Goal: Task Accomplishment & Management: Use online tool/utility

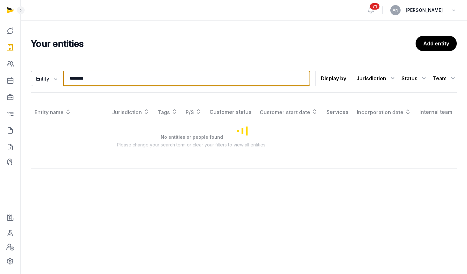
click at [134, 78] on input "*******" at bounding box center [186, 78] width 247 height 15
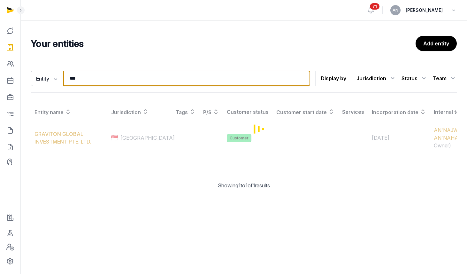
type input "****"
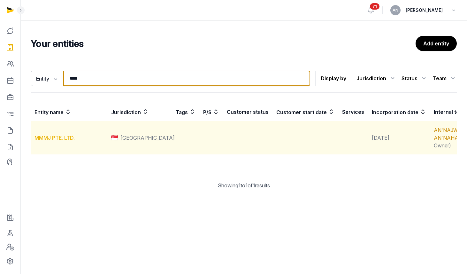
type input "****"
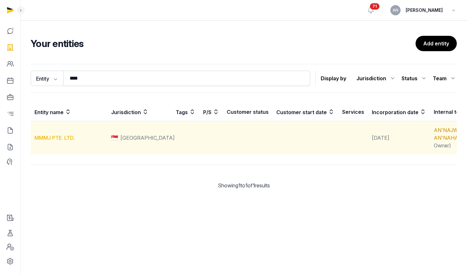
click at [64, 141] on link "MMMJ PTE. LTD." at bounding box center [55, 137] width 40 height 6
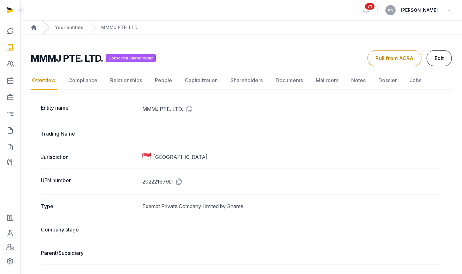
click at [438, 57] on link "Edit" at bounding box center [439, 58] width 25 height 16
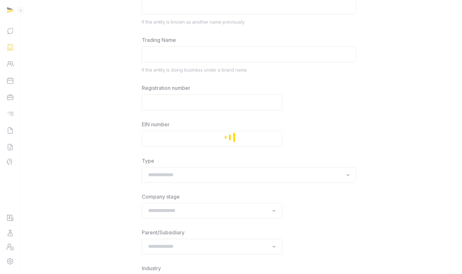
type input "**********"
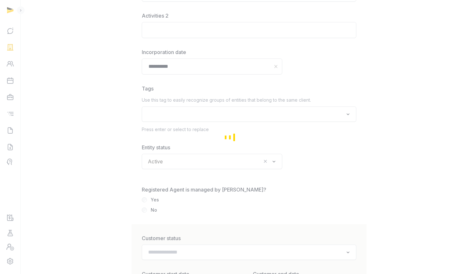
scroll to position [859, 0]
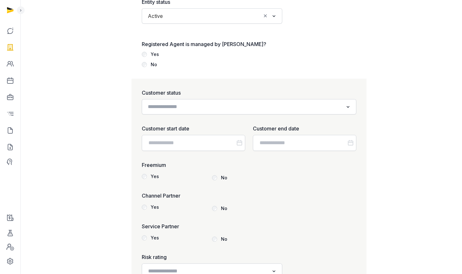
click at [200, 111] on input "Search for option" at bounding box center [245, 106] width 198 height 9
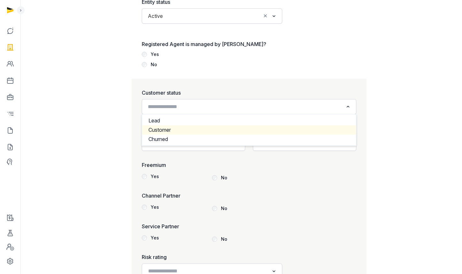
click at [189, 133] on li "Customer" at bounding box center [249, 129] width 214 height 9
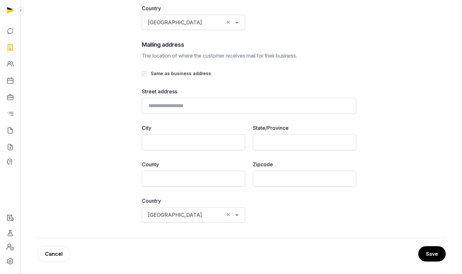
scroll to position [1468, 0]
click at [436, 248] on button "Save" at bounding box center [432, 253] width 28 height 16
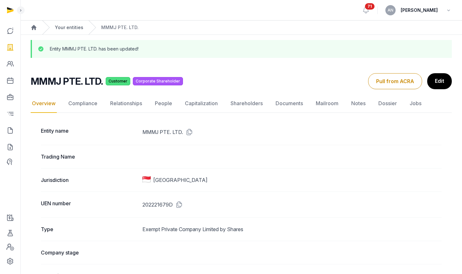
click at [65, 25] on link "Your entities" at bounding box center [69, 27] width 28 height 6
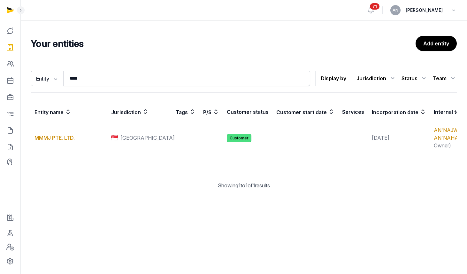
drag, startPoint x: 146, startPoint y: 89, endPoint x: 147, endPoint y: 86, distance: 3.3
click at [146, 89] on div "Entity Entity People Tags Services **** Search Display by Jurisdiction All juri…" at bounding box center [244, 78] width 426 height 29
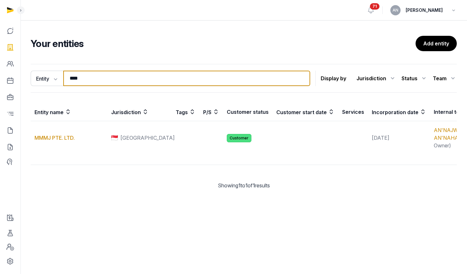
click at [147, 83] on input "****" at bounding box center [186, 78] width 247 height 15
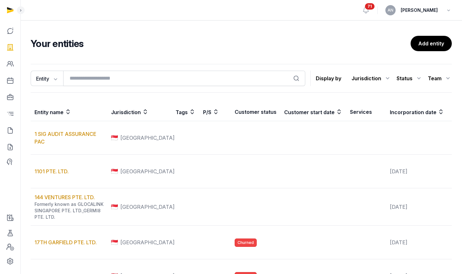
click at [405, 76] on div "Status" at bounding box center [410, 78] width 26 height 10
click at [336, 77] on p "Display by" at bounding box center [329, 78] width 26 height 10
click at [377, 76] on div "Jurisdiction" at bounding box center [372, 78] width 40 height 10
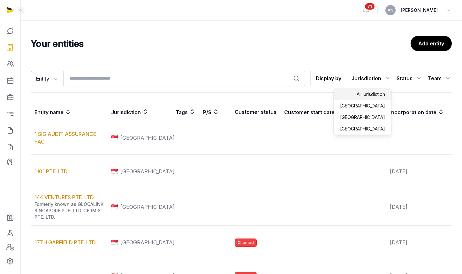
click at [381, 118] on div "[GEOGRAPHIC_DATA]" at bounding box center [363, 117] width 58 height 12
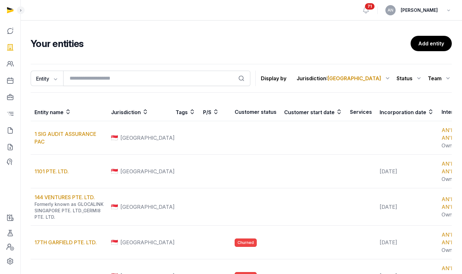
click at [435, 78] on div "Team" at bounding box center [440, 78] width 24 height 10
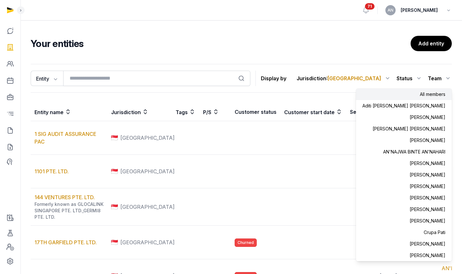
click at [407, 79] on div "Status" at bounding box center [410, 78] width 26 height 10
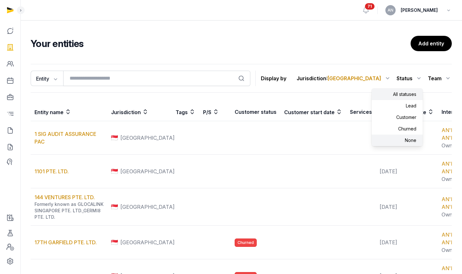
click at [404, 137] on div "None" at bounding box center [397, 140] width 51 height 12
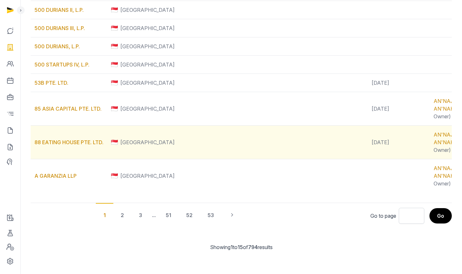
scroll to position [478, 0]
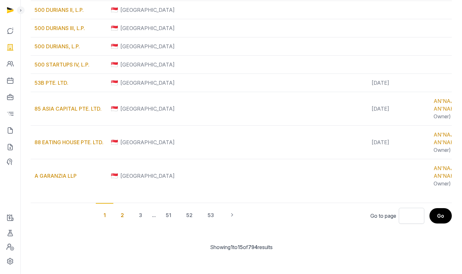
click at [122, 212] on div "2" at bounding box center [122, 215] width 19 height 24
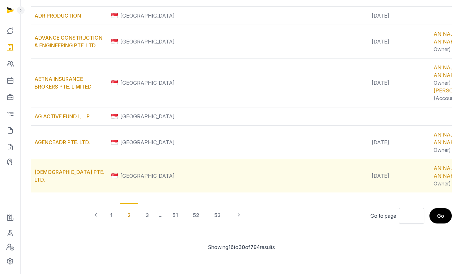
scroll to position [547, 0]
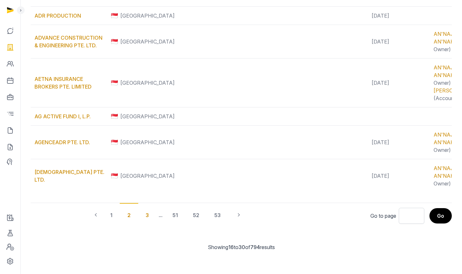
click at [145, 214] on div "3" at bounding box center [147, 215] width 19 height 24
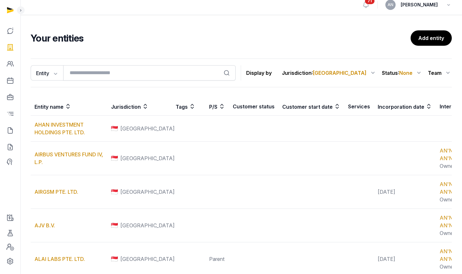
scroll to position [0, 0]
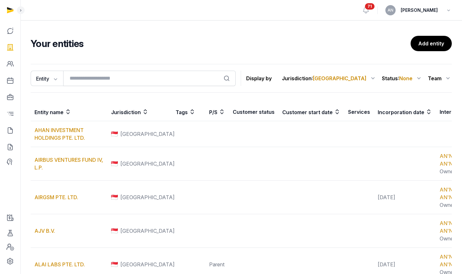
click at [396, 109] on th "Incorporation date" at bounding box center [405, 112] width 62 height 18
click at [426, 112] on icon at bounding box center [429, 112] width 6 height 8
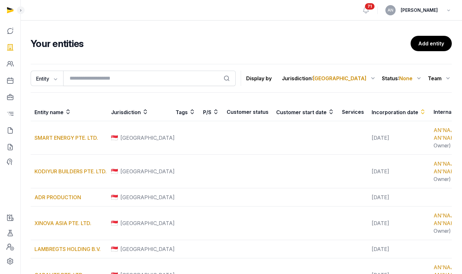
click at [420, 114] on icon at bounding box center [423, 112] width 6 height 8
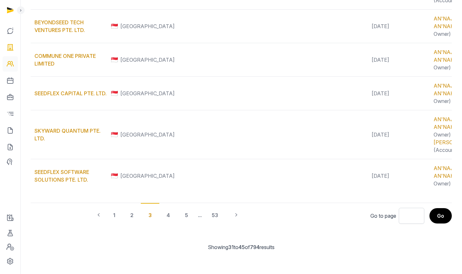
scroll to position [614, 0]
click at [7, 133] on icon at bounding box center [10, 130] width 8 height 10
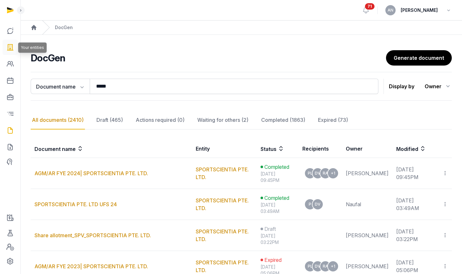
click at [12, 47] on icon at bounding box center [10, 47] width 8 height 10
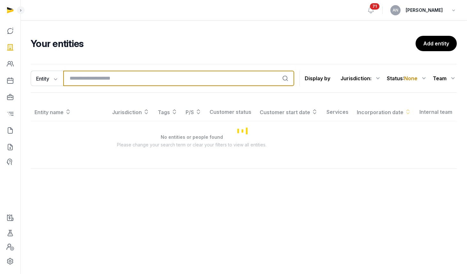
click at [111, 84] on input "search" at bounding box center [178, 78] width 231 height 15
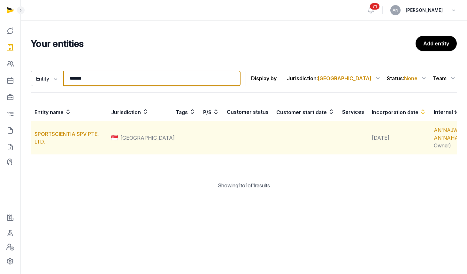
type input "******"
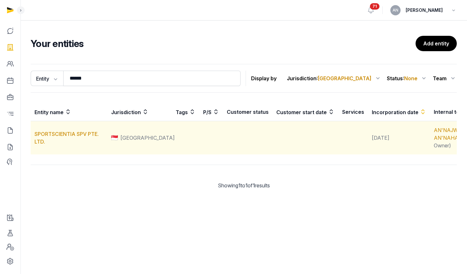
click at [54, 136] on td "SPORTSCIENTIA SPV PTE. LTD." at bounding box center [69, 138] width 77 height 34
click at [54, 139] on link "SPORTSCIENTIA SPV PTE. LTD." at bounding box center [67, 138] width 64 height 14
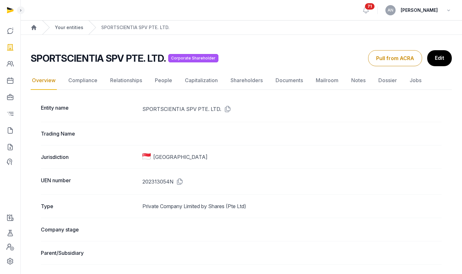
click at [66, 29] on link "Your entities" at bounding box center [69, 27] width 28 height 6
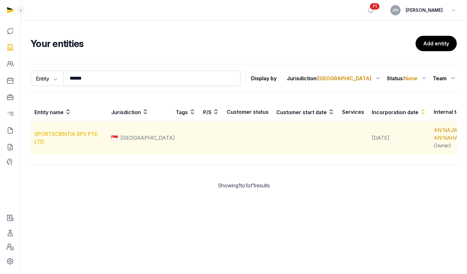
click at [63, 140] on link "SPORTSCIENTIA SPV PTE. LTD." at bounding box center [67, 138] width 64 height 14
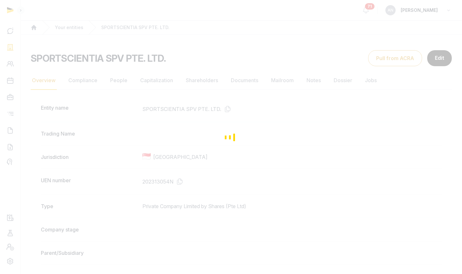
click at [68, 28] on div "Loading" at bounding box center [231, 137] width 462 height 274
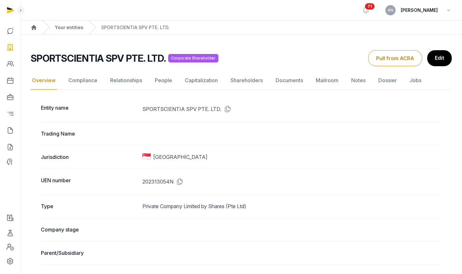
click at [69, 27] on link "Your entities" at bounding box center [69, 27] width 28 height 6
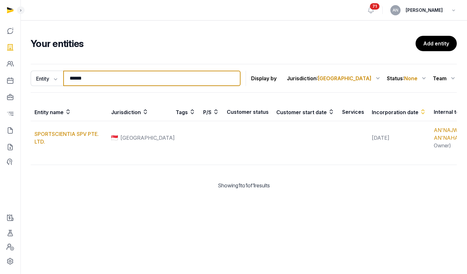
click at [116, 79] on input "******" at bounding box center [151, 78] width 177 height 15
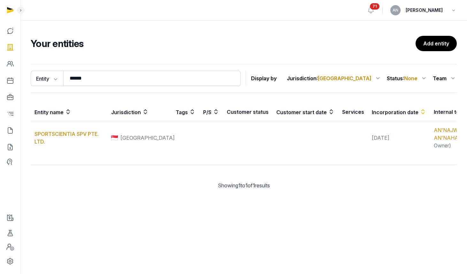
click at [418, 77] on span "None" at bounding box center [410, 78] width 13 height 6
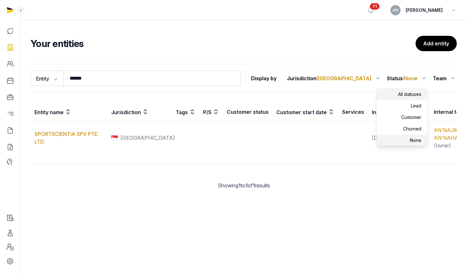
click at [409, 95] on div "All statuses" at bounding box center [402, 94] width 51 height 12
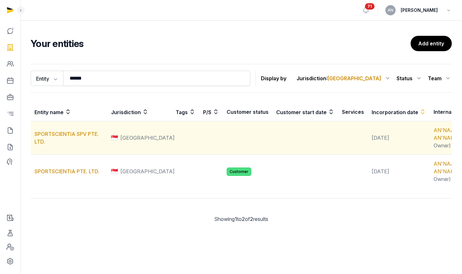
click at [71, 137] on td "SPORTSCIENTIA SPV PTE. LTD." at bounding box center [69, 138] width 77 height 34
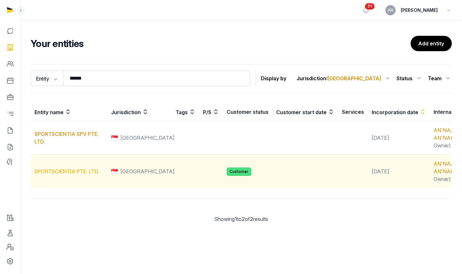
click at [62, 174] on link "SPORTSCIENTIA PTE. LTD." at bounding box center [67, 171] width 65 height 6
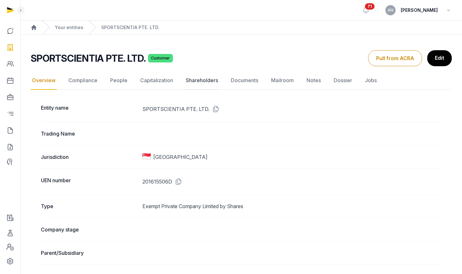
click at [214, 80] on link "Shareholders" at bounding box center [202, 80] width 35 height 19
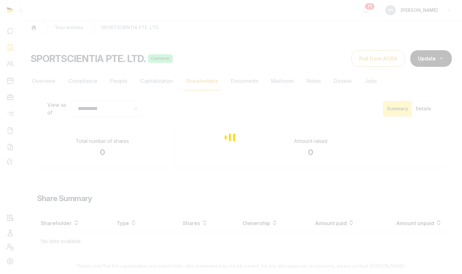
click at [241, 82] on div "Loading" at bounding box center [231, 137] width 462 height 274
click at [242, 82] on div "Loading" at bounding box center [231, 137] width 462 height 274
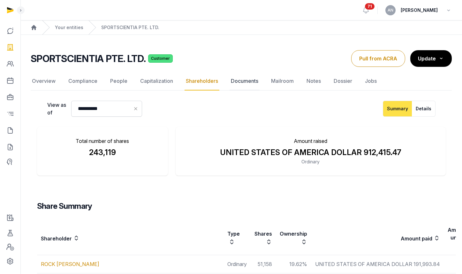
click at [244, 82] on link "Documents" at bounding box center [245, 81] width 30 height 19
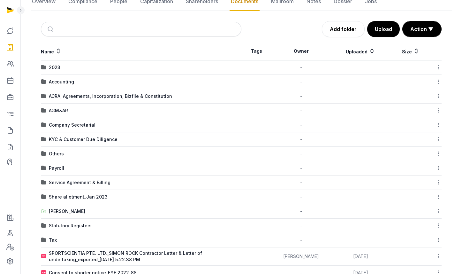
scroll to position [49, 0]
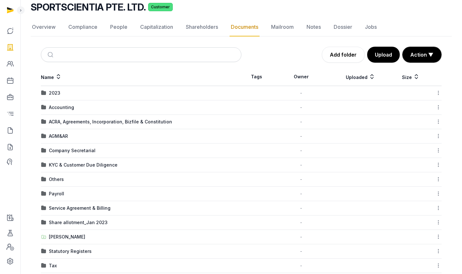
click at [70, 151] on div "Company Secretarial" at bounding box center [72, 150] width 47 height 6
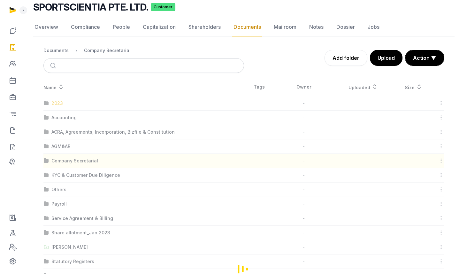
scroll to position [0, 0]
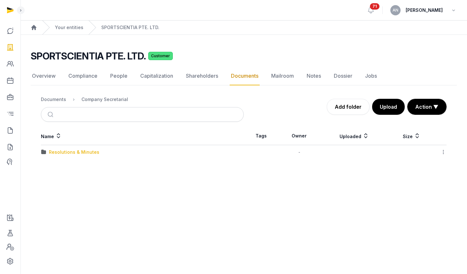
click at [60, 151] on div "Resolutions & Minutes" at bounding box center [74, 152] width 50 height 6
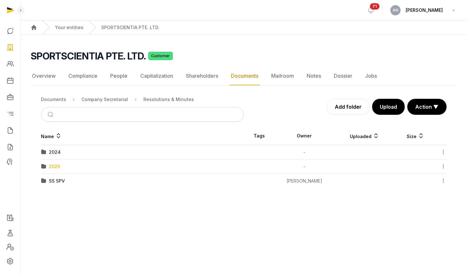
click at [55, 165] on div "2025" at bounding box center [54, 166] width 11 height 6
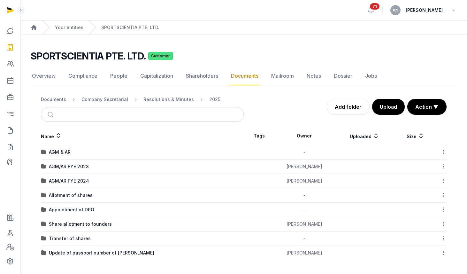
click at [64, 152] on div "AGM & AR" at bounding box center [60, 152] width 22 height 6
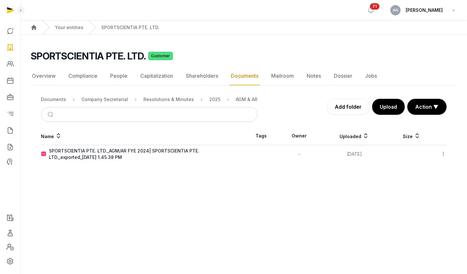
click at [443, 155] on icon at bounding box center [444, 153] width 6 height 7
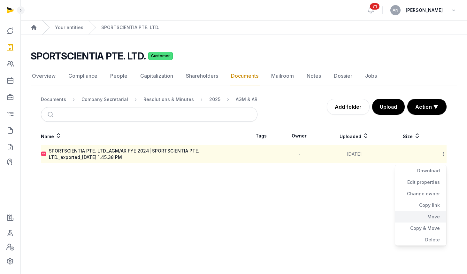
click at [430, 214] on div "Move" at bounding box center [420, 217] width 51 height 12
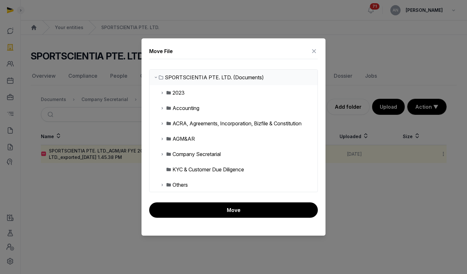
click at [163, 153] on icon at bounding box center [162, 154] width 5 height 8
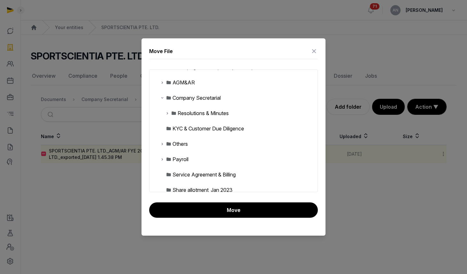
scroll to position [57, 0]
click at [168, 116] on icon at bounding box center [167, 113] width 5 height 8
click at [167, 114] on icon at bounding box center [167, 113] width 5 height 8
drag, startPoint x: 167, startPoint y: 114, endPoint x: 168, endPoint y: 119, distance: 4.6
click at [167, 115] on icon at bounding box center [167, 113] width 5 height 8
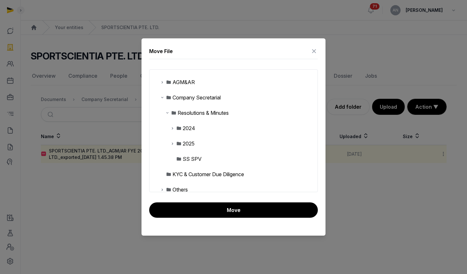
click at [173, 142] on icon at bounding box center [172, 144] width 5 height 8
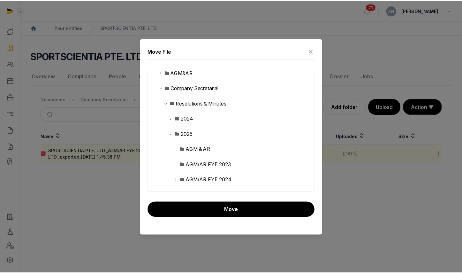
scroll to position [77, 0]
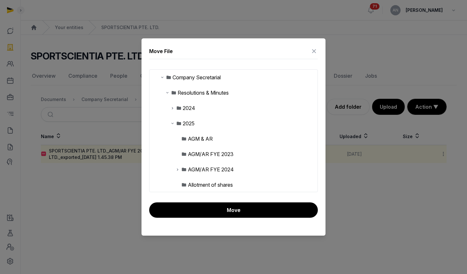
click at [214, 170] on div "AGM/AR FYE 2024" at bounding box center [211, 169] width 46 height 8
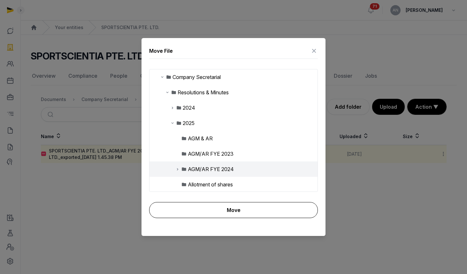
click at [209, 208] on button "Move" at bounding box center [233, 210] width 169 height 16
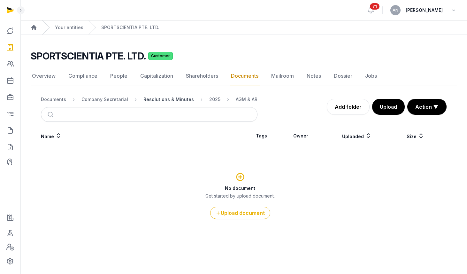
click at [156, 99] on div "Resolutions & Minutes" at bounding box center [168, 99] width 50 height 6
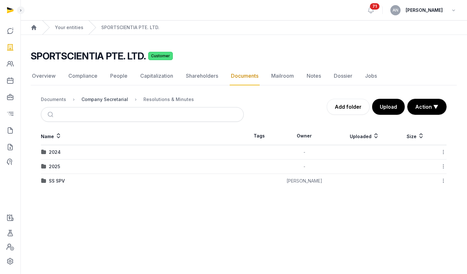
click at [112, 100] on div "Company Secretarial" at bounding box center [104, 99] width 47 height 6
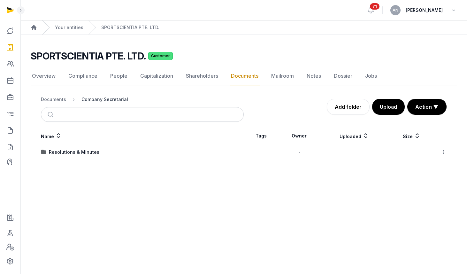
click at [94, 96] on div "Company Secretarial" at bounding box center [104, 99] width 47 height 6
click at [54, 100] on div "Documents" at bounding box center [53, 99] width 25 height 6
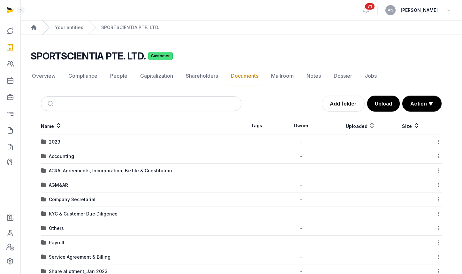
click at [60, 185] on div "AGM&AR" at bounding box center [58, 185] width 19 height 6
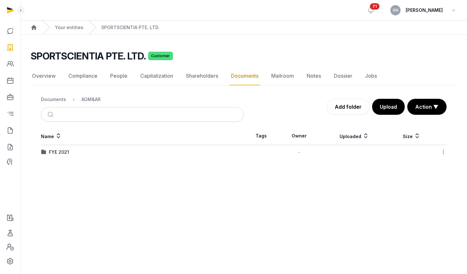
click at [55, 101] on div "Documents" at bounding box center [53, 99] width 25 height 6
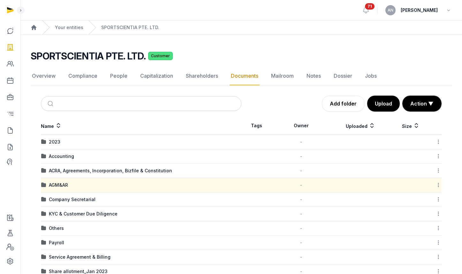
click at [439, 184] on icon at bounding box center [439, 184] width 6 height 7
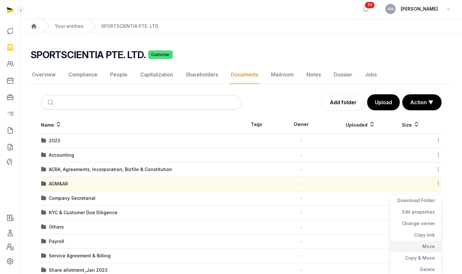
click at [425, 245] on div "Move" at bounding box center [415, 247] width 51 height 12
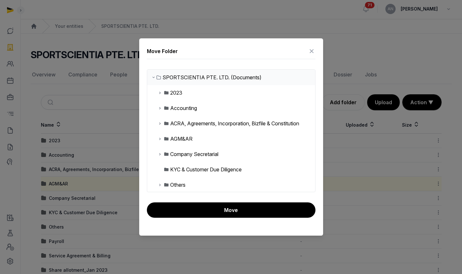
click at [160, 153] on icon at bounding box center [159, 154] width 5 height 8
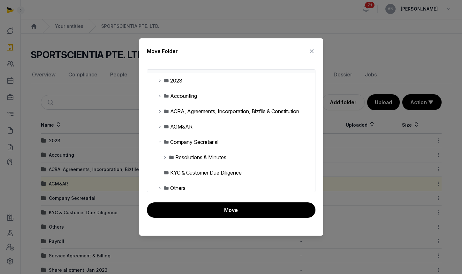
click at [165, 155] on icon at bounding box center [165, 157] width 5 height 8
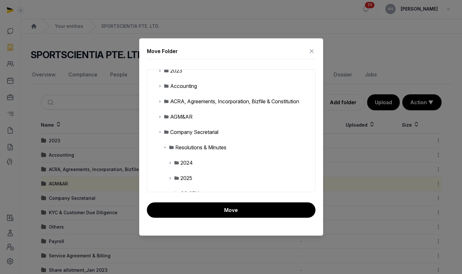
scroll to position [22, 0]
click at [193, 147] on div "Resolutions & Minutes" at bounding box center [200, 147] width 51 height 8
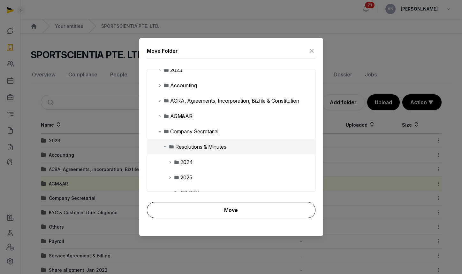
click at [206, 210] on button "Move" at bounding box center [231, 210] width 169 height 16
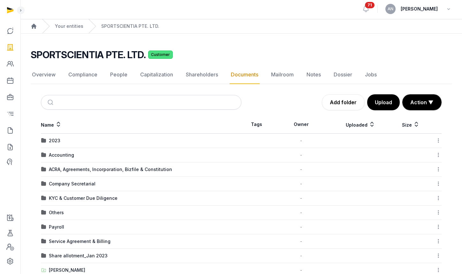
click at [71, 185] on div "Company Secretarial" at bounding box center [72, 183] width 47 height 6
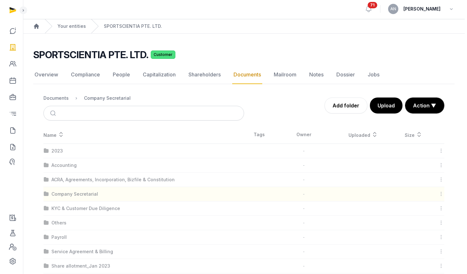
scroll to position [0, 0]
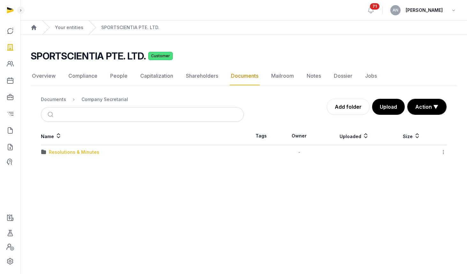
click at [66, 155] on div "Resolutions & Minutes" at bounding box center [74, 152] width 50 height 6
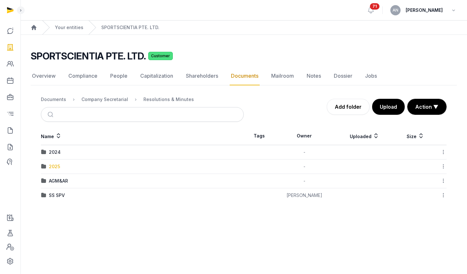
click at [58, 169] on td "2025" at bounding box center [142, 166] width 203 height 14
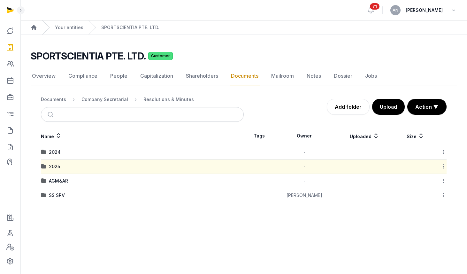
click at [57, 167] on div "2025" at bounding box center [54, 166] width 11 height 6
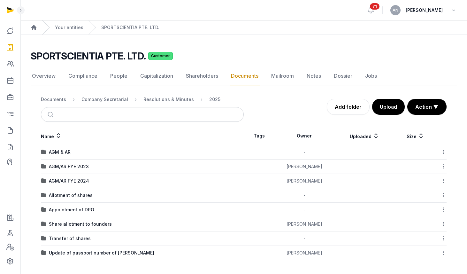
click at [80, 181] on div "AGM/AR FYE 2024" at bounding box center [69, 181] width 40 height 6
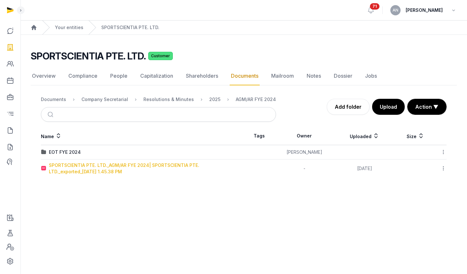
click at [124, 173] on div "SPORTSCIENTIA PTE. LTD._AGM/AR FYE 2024| SPORTSCIENTIA PTE. LTD._exported_2025-…" at bounding box center [146, 168] width 195 height 13
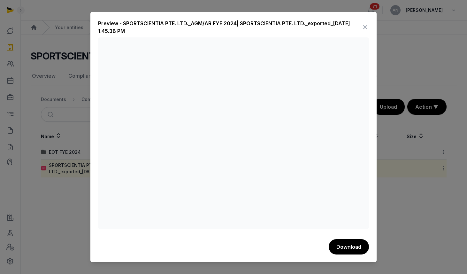
click at [362, 26] on icon at bounding box center [365, 27] width 8 height 10
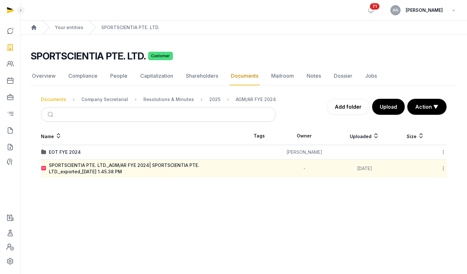
click at [63, 100] on div "Documents" at bounding box center [53, 99] width 25 height 6
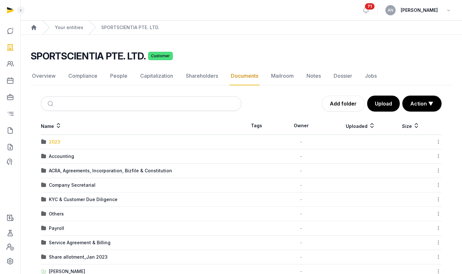
click at [56, 142] on div "2023" at bounding box center [55, 142] width 12 height 6
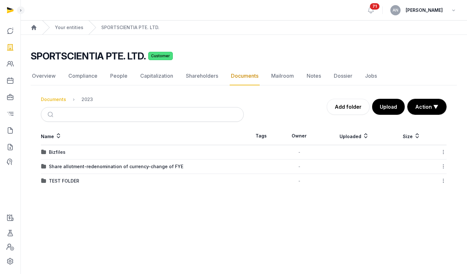
click at [58, 101] on div "Documents" at bounding box center [53, 99] width 25 height 6
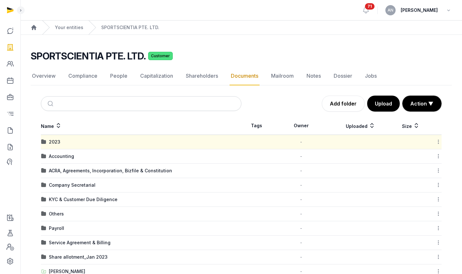
click at [57, 156] on div "Accounting" at bounding box center [61, 156] width 25 height 6
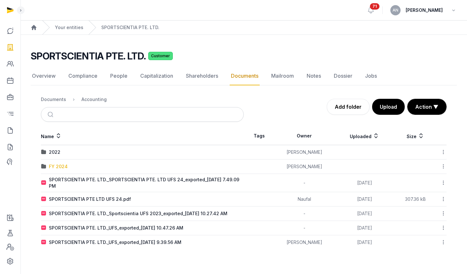
click at [57, 169] on div "FY 2024" at bounding box center [58, 166] width 19 height 6
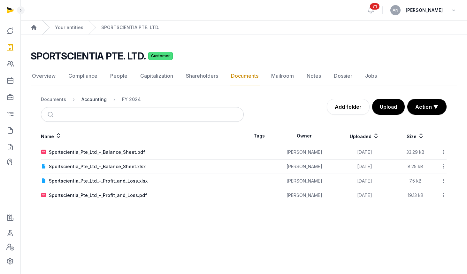
click at [88, 101] on div "Accounting" at bounding box center [93, 99] width 25 height 6
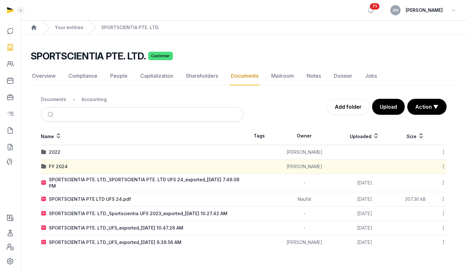
click at [443, 182] on icon at bounding box center [444, 182] width 6 height 7
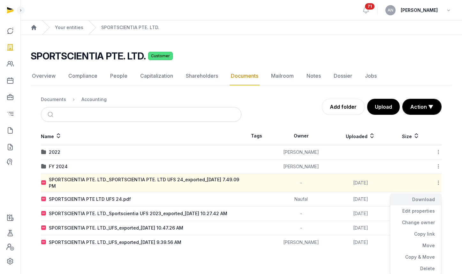
click at [427, 198] on div "Download" at bounding box center [415, 200] width 51 height 12
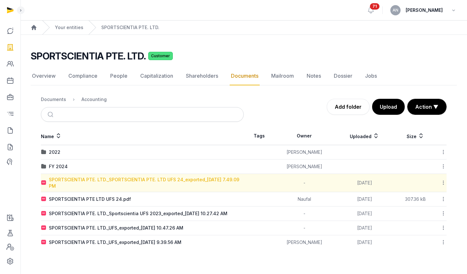
click at [109, 183] on div "SPORTSCIENTIA PTE. LTD._SPORTSCIENTIA PTE. LTD UFS 24_exported_2025-08-27 7.49.…" at bounding box center [146, 182] width 195 height 13
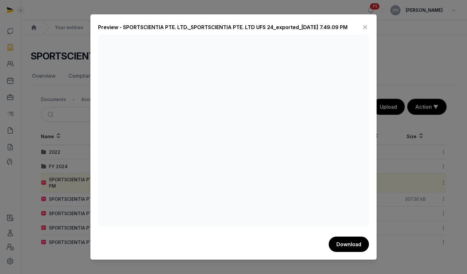
click at [366, 27] on icon at bounding box center [365, 27] width 8 height 10
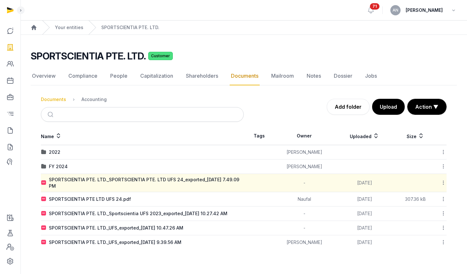
click at [62, 102] on div "Documents" at bounding box center [53, 99] width 25 height 6
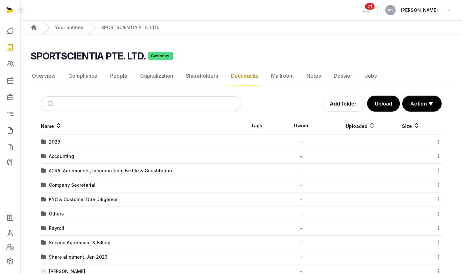
click at [63, 185] on div "Company Secretarial" at bounding box center [72, 185] width 47 height 6
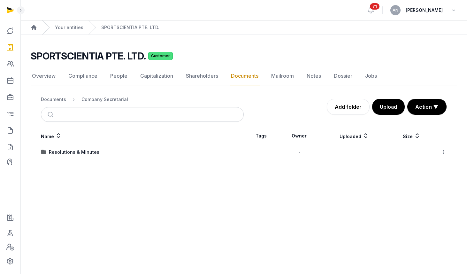
drag, startPoint x: 51, startPoint y: 97, endPoint x: 65, endPoint y: 111, distance: 19.9
click at [51, 97] on div "Documents" at bounding box center [53, 99] width 25 height 6
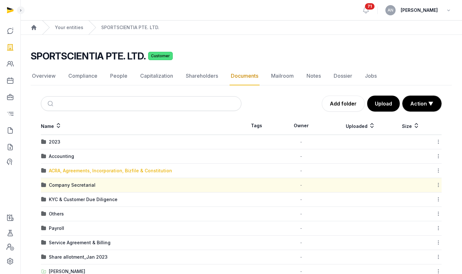
click at [108, 167] on div "ACRA, Agreements, Incorporation, Bizfile & Constitution" at bounding box center [110, 170] width 123 height 6
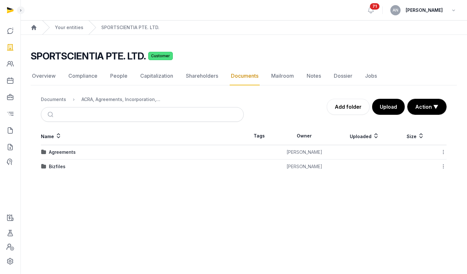
drag, startPoint x: 59, startPoint y: 165, endPoint x: 68, endPoint y: 173, distance: 11.1
click at [59, 165] on div "Bizfiles" at bounding box center [57, 166] width 17 height 6
click at [54, 171] on td "2025" at bounding box center [142, 166] width 203 height 14
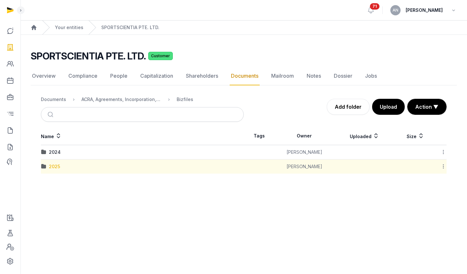
click at [55, 168] on div "2025" at bounding box center [54, 166] width 11 height 6
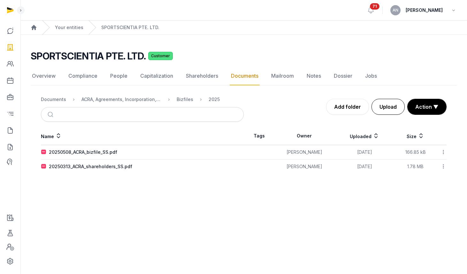
click at [395, 107] on button "Upload" at bounding box center [388, 107] width 33 height 16
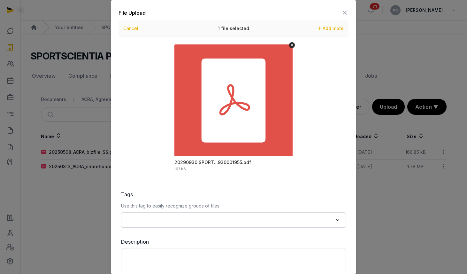
click at [341, 13] on icon at bounding box center [345, 13] width 8 height 10
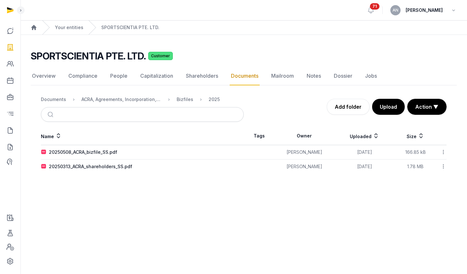
click at [78, 53] on h2 "SPORTSCIENTIA PTE. LTD." at bounding box center [88, 56] width 115 height 12
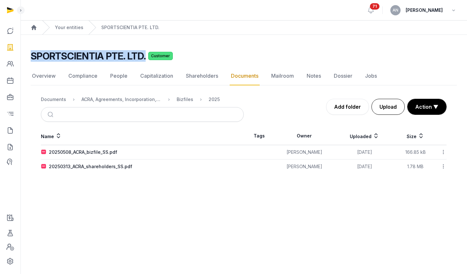
click at [386, 110] on button "Upload" at bounding box center [388, 107] width 33 height 16
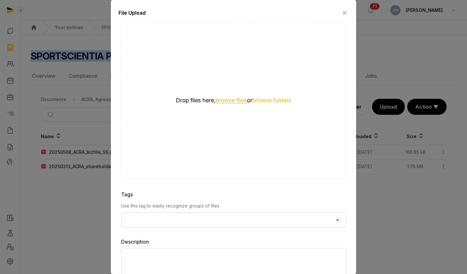
click at [229, 101] on button "browse files" at bounding box center [231, 100] width 31 height 6
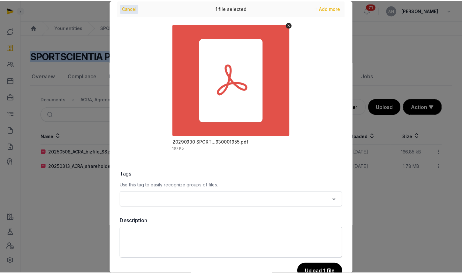
scroll to position [39, 0]
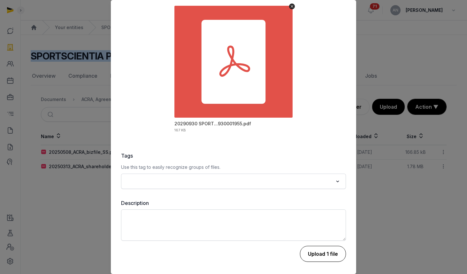
click at [322, 250] on button "Upload 1 file" at bounding box center [323, 254] width 46 height 16
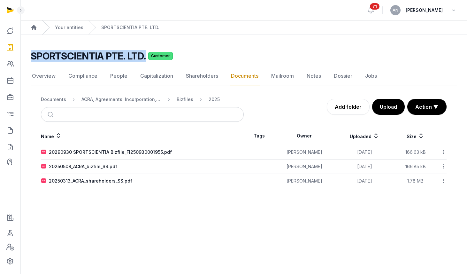
click at [175, 99] on div "Bizfiles" at bounding box center [179, 100] width 27 height 8
click at [442, 149] on icon at bounding box center [444, 152] width 6 height 7
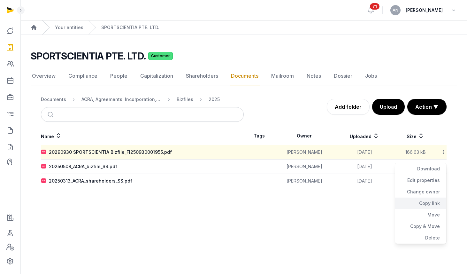
click at [426, 201] on div "Copy link" at bounding box center [420, 203] width 51 height 12
click at [114, 95] on nav "Documents ACRA, Agreements, Incorporation, Bizfile & Constitution Bizfiles 2025" at bounding box center [142, 99] width 203 height 15
click at [56, 101] on div "Documents" at bounding box center [53, 99] width 25 height 6
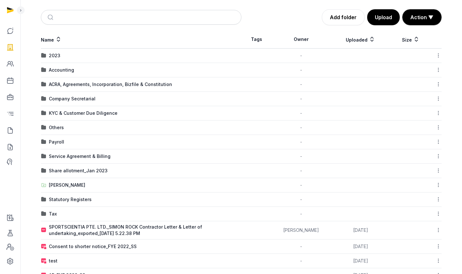
scroll to position [95, 0]
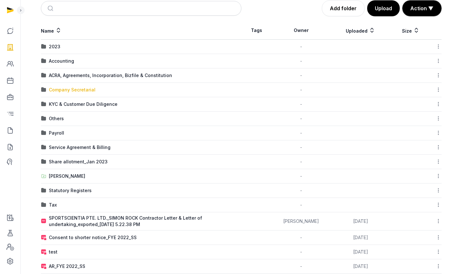
click at [70, 90] on div "Company Secretarial" at bounding box center [72, 90] width 47 height 6
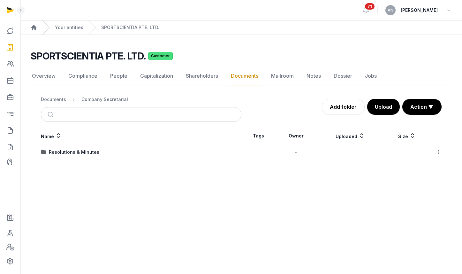
scroll to position [0, 0]
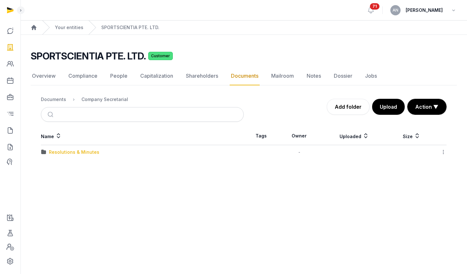
click at [71, 151] on div "Resolutions & Minutes" at bounding box center [74, 152] width 50 height 6
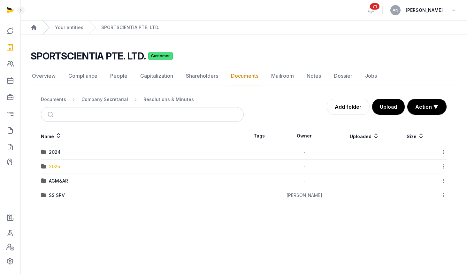
click at [53, 168] on div "2025" at bounding box center [54, 166] width 11 height 6
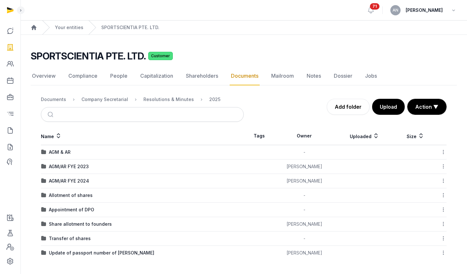
click at [444, 181] on icon at bounding box center [444, 180] width 6 height 7
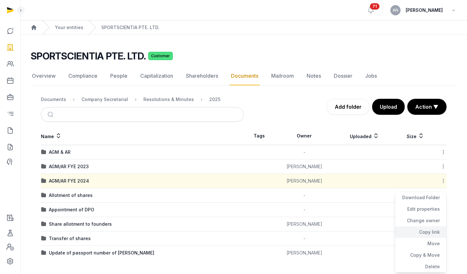
click at [429, 235] on div "Copy link" at bounding box center [420, 232] width 51 height 12
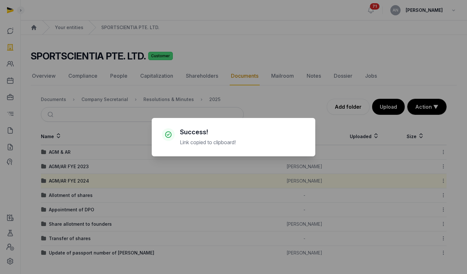
click at [35, 134] on div "× Success! Link copied to clipboard! Cancel No OK" at bounding box center [233, 137] width 467 height 274
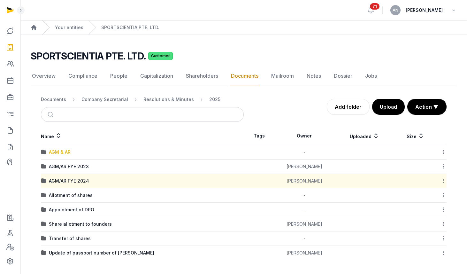
click at [60, 152] on div "AGM & AR" at bounding box center [60, 152] width 22 height 6
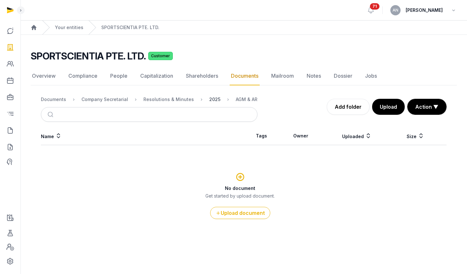
click at [212, 102] on div "2025" at bounding box center [214, 99] width 11 height 6
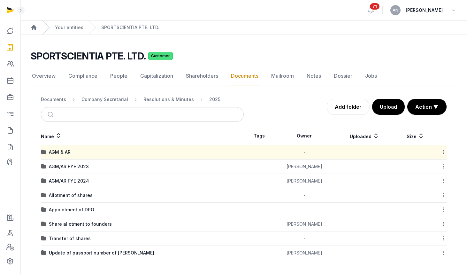
click at [444, 150] on icon at bounding box center [444, 152] width 6 height 7
click at [429, 236] on div "Delete" at bounding box center [420, 238] width 51 height 12
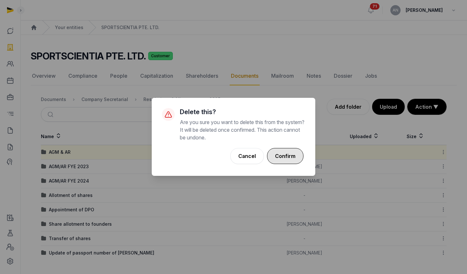
click at [289, 154] on button "Confirm" at bounding box center [285, 156] width 36 height 16
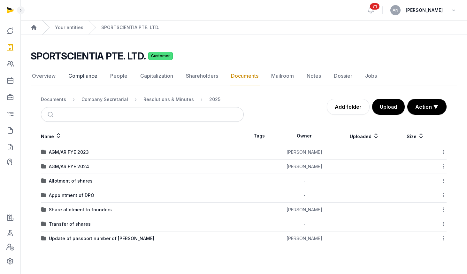
click at [86, 73] on link "Compliance" at bounding box center [83, 76] width 32 height 19
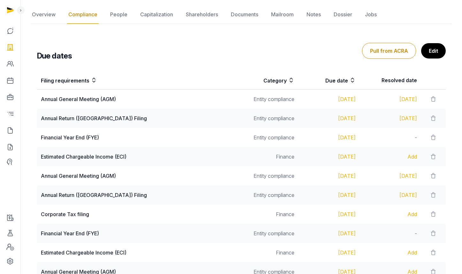
scroll to position [131, 0]
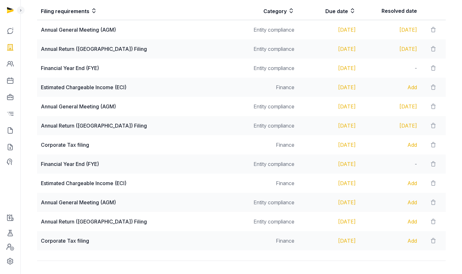
click at [407, 200] on div "Add" at bounding box center [391, 202] width 54 height 8
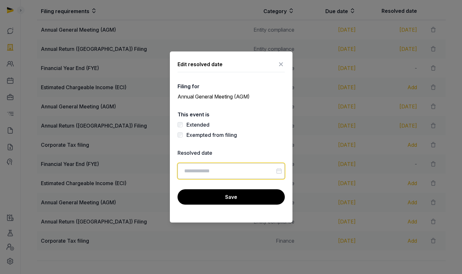
click at [225, 167] on input "Datepicker input" at bounding box center [231, 171] width 107 height 16
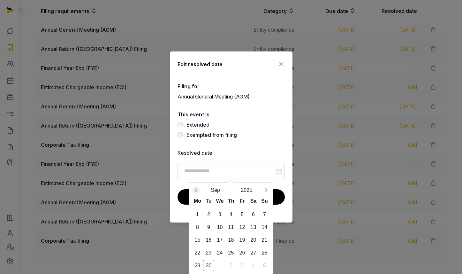
click at [196, 188] on icon "Previous month" at bounding box center [196, 190] width 6 height 6
click at [196, 189] on icon "Previous month" at bounding box center [196, 190] width 2 height 4
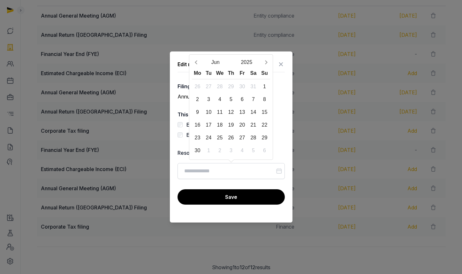
scroll to position [165, 0]
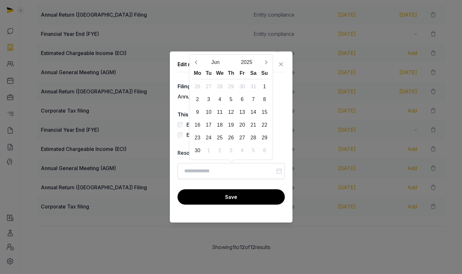
click at [196, 60] on icon "Previous month" at bounding box center [196, 62] width 6 height 6
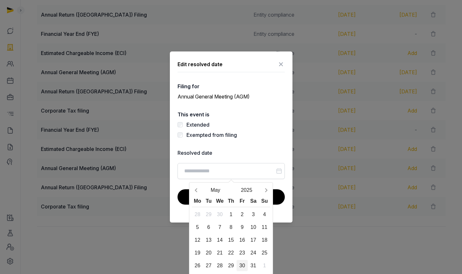
click at [246, 265] on div "30" at bounding box center [242, 265] width 11 height 11
type input "**********"
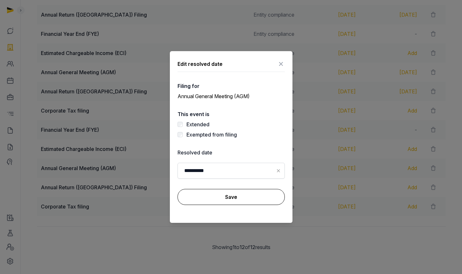
click at [223, 193] on button "Save" at bounding box center [231, 197] width 107 height 16
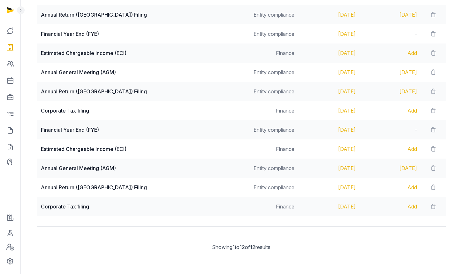
click at [408, 186] on div "Add" at bounding box center [391, 187] width 54 height 8
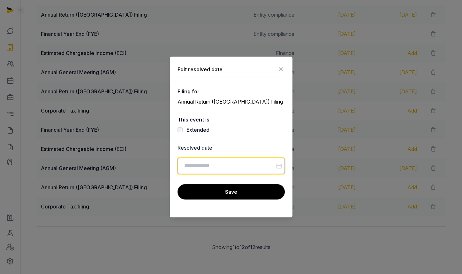
click at [234, 165] on input "Datepicker input" at bounding box center [231, 166] width 107 height 16
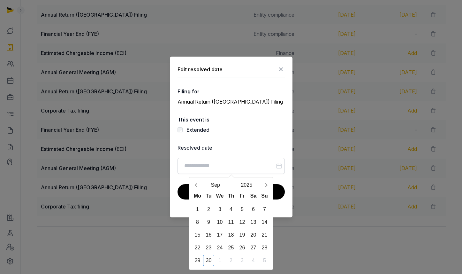
click at [196, 132] on label "Extended" at bounding box center [198, 130] width 23 height 6
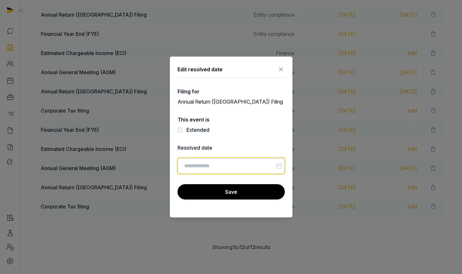
click at [205, 163] on input "Datepicker input" at bounding box center [231, 166] width 107 height 16
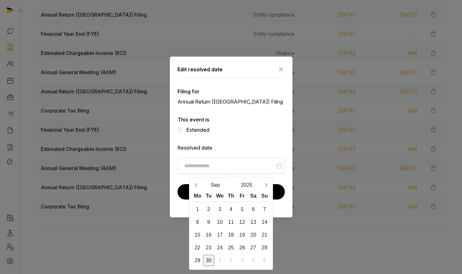
click at [205, 259] on div "30" at bounding box center [208, 260] width 11 height 11
type input "**********"
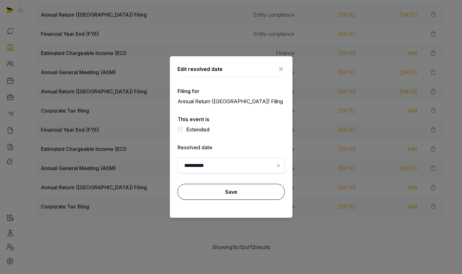
click at [223, 189] on button "Save" at bounding box center [231, 192] width 107 height 16
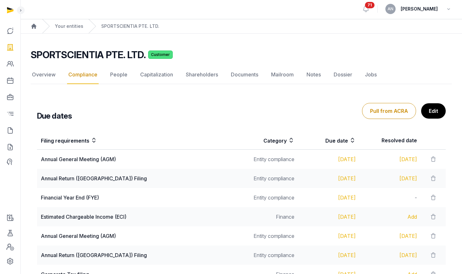
scroll to position [0, 0]
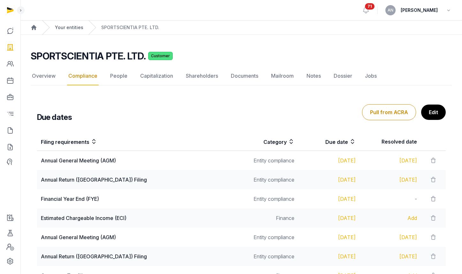
click at [74, 26] on link "Your entities" at bounding box center [69, 27] width 28 height 6
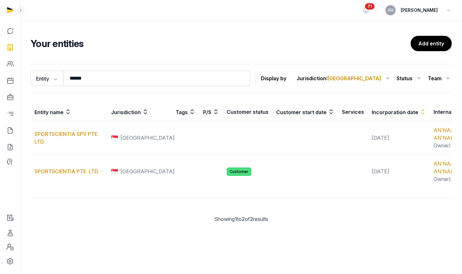
click at [136, 69] on div "Entity Entity People Tags Services ****** Search Display by Jurisdiction : Sing…" at bounding box center [241, 78] width 421 height 29
click at [137, 70] on div "Entity Entity People Tags Services ****** Search Display by Jurisdiction : Sing…" at bounding box center [241, 78] width 421 height 29
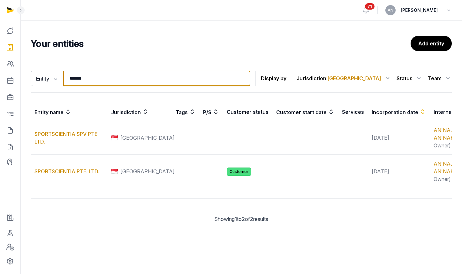
click at [137, 71] on input "******" at bounding box center [156, 78] width 187 height 15
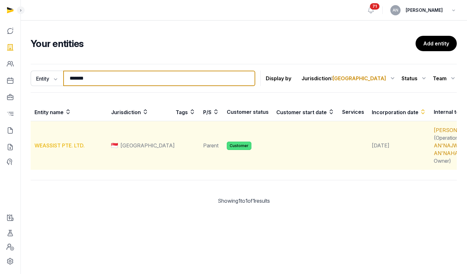
type input "*******"
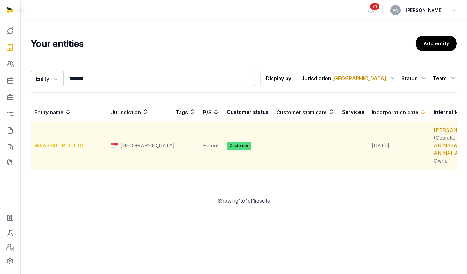
click at [52, 149] on link "WEASSIST PTE. LTD." at bounding box center [60, 145] width 50 height 6
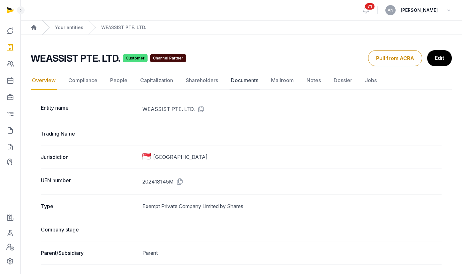
click at [240, 81] on link "Documents" at bounding box center [245, 80] width 30 height 19
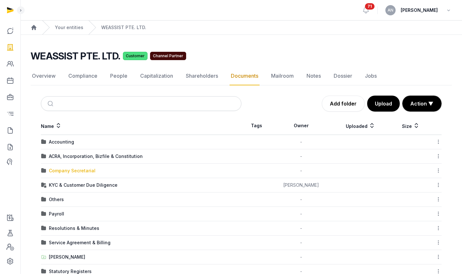
click at [82, 171] on div "Company Secretarial" at bounding box center [72, 170] width 47 height 6
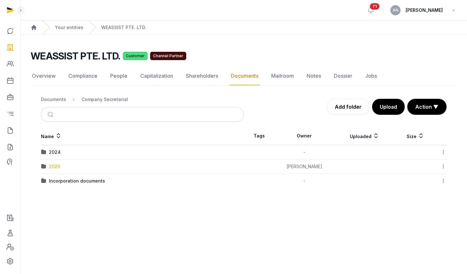
click at [55, 167] on div "2025" at bounding box center [54, 166] width 11 height 6
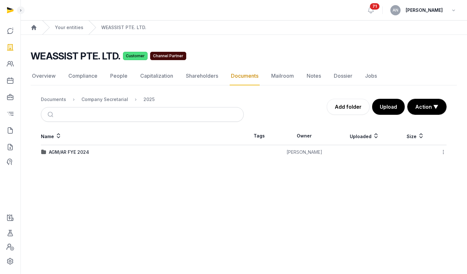
click at [75, 151] on div "AGM/AR FYE 2024" at bounding box center [69, 152] width 40 height 6
click at [169, 78] on link "Capitalization" at bounding box center [156, 76] width 35 height 19
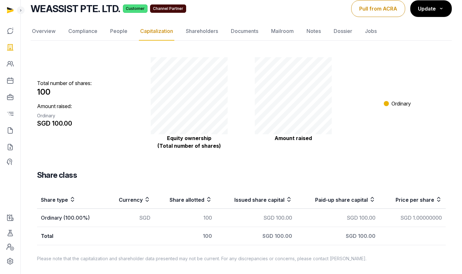
scroll to position [50, 0]
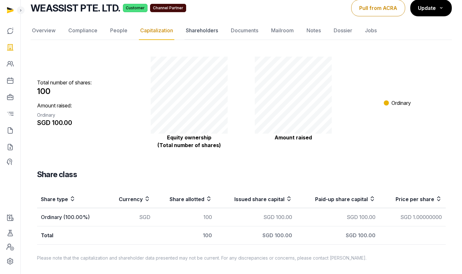
click at [193, 23] on link "Shareholders" at bounding box center [202, 30] width 35 height 19
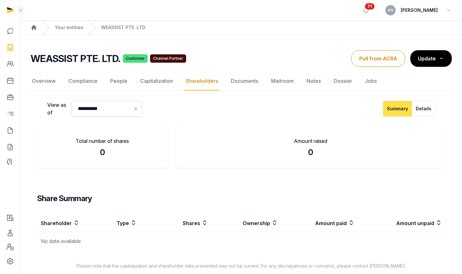
scroll to position [8, 0]
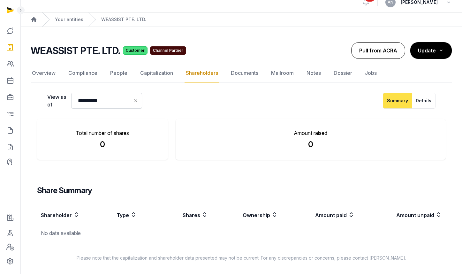
click at [386, 54] on button "Pull from ACRA" at bounding box center [378, 50] width 54 height 17
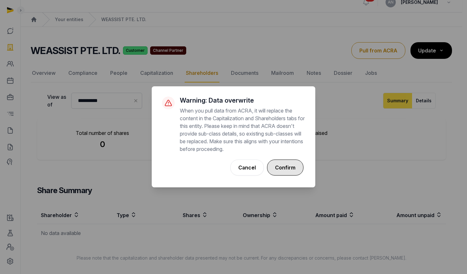
click at [289, 160] on button "Confirm" at bounding box center [285, 167] width 36 height 16
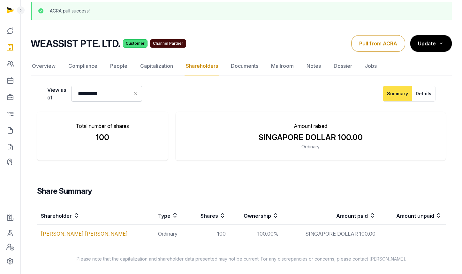
scroll to position [39, 0]
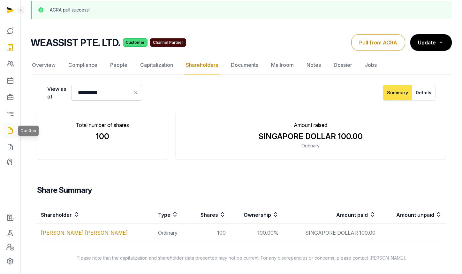
click at [16, 132] on link at bounding box center [10, 130] width 15 height 15
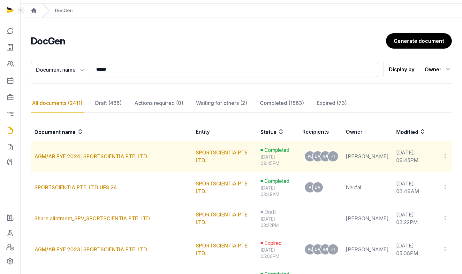
scroll to position [39, 0]
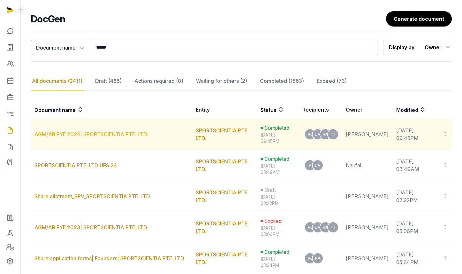
click at [91, 137] on link "AGM/AR FYE 2024| SPORTSCIENTIA PTE. LTD." at bounding box center [92, 134] width 114 height 6
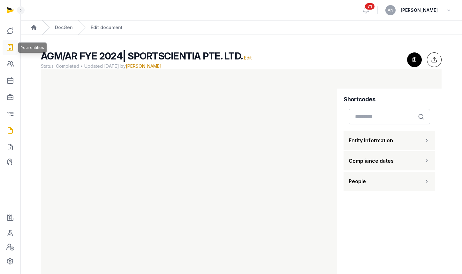
click at [9, 44] on icon at bounding box center [10, 47] width 8 height 10
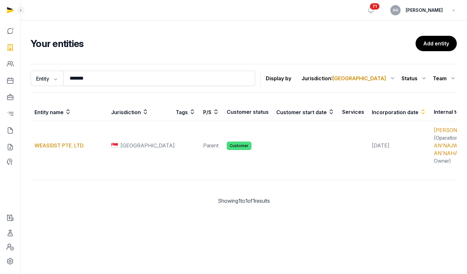
click at [137, 70] on div "Entity Entity People Tags Services ******* Search Display by Jurisdiction : Sin…" at bounding box center [244, 78] width 426 height 29
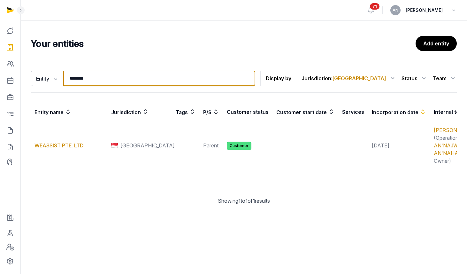
click at [137, 71] on input "*******" at bounding box center [159, 78] width 192 height 15
click at [137, 74] on input "*******" at bounding box center [159, 78] width 192 height 15
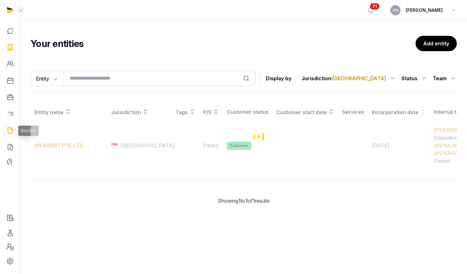
click at [13, 131] on icon at bounding box center [10, 130] width 8 height 10
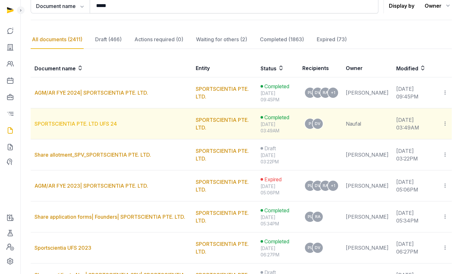
scroll to position [82, 0]
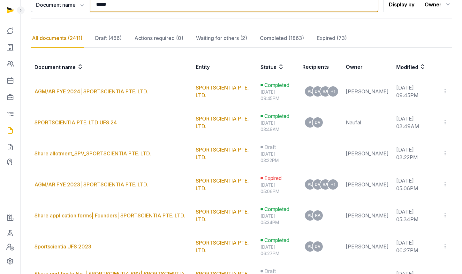
click at [125, 5] on input "*****" at bounding box center [234, 4] width 289 height 15
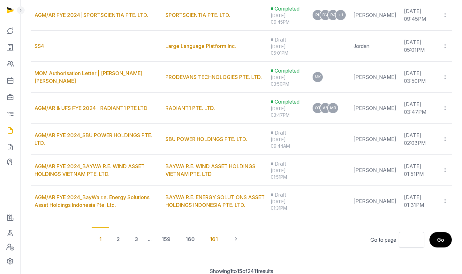
scroll to position [425, 0]
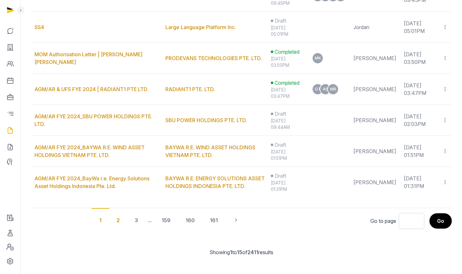
click at [122, 219] on div "2" at bounding box center [118, 220] width 19 height 24
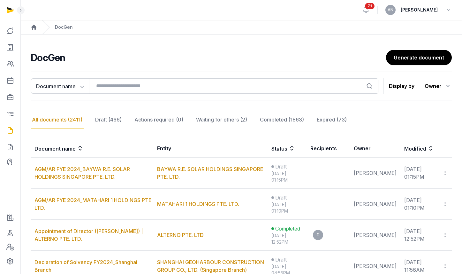
scroll to position [0, 0]
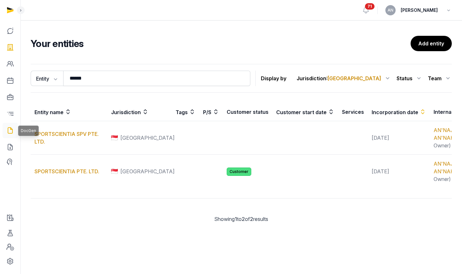
click at [10, 132] on icon at bounding box center [10, 130] width 8 height 10
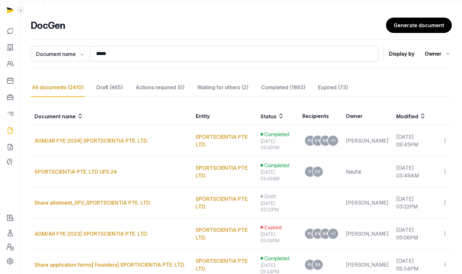
scroll to position [4, 0]
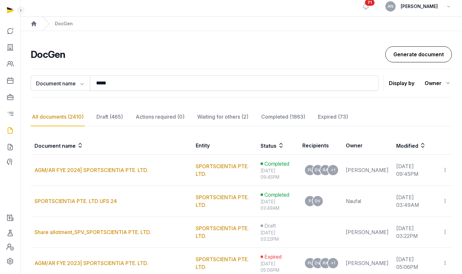
click at [448, 53] on link "Generate document" at bounding box center [419, 54] width 66 height 16
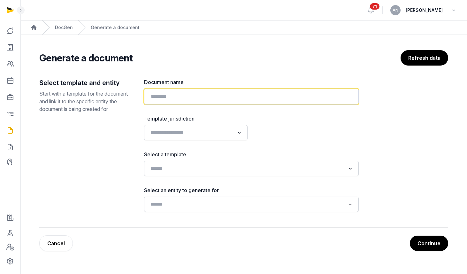
click at [190, 93] on input "text" at bounding box center [251, 96] width 215 height 16
drag, startPoint x: 178, startPoint y: 96, endPoint x: 187, endPoint y: 96, distance: 9.0
click at [187, 96] on input "**********" at bounding box center [251, 96] width 215 height 16
click at [182, 96] on input "**********" at bounding box center [251, 96] width 215 height 16
drag, startPoint x: 311, startPoint y: 94, endPoint x: 213, endPoint y: 97, distance: 97.5
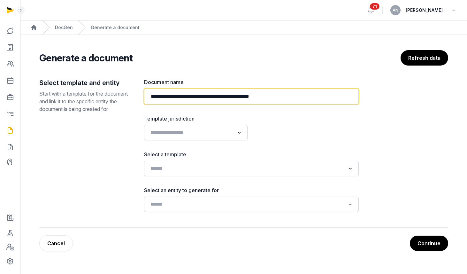
click at [213, 97] on input "**********" at bounding box center [251, 96] width 215 height 16
type input "**********"
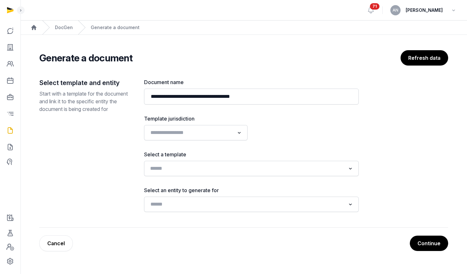
click at [214, 173] on input "Search for option" at bounding box center [247, 168] width 198 height 9
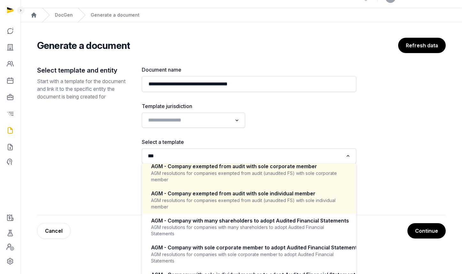
scroll to position [31, 0]
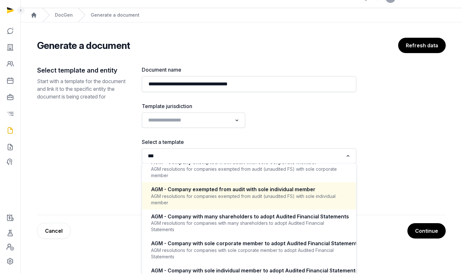
click at [312, 193] on div "AGM - Company exempted from audit with sole individual member" at bounding box center [249, 189] width 196 height 7
type input "***"
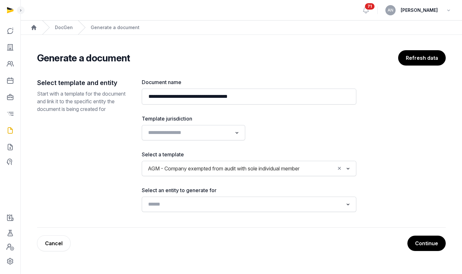
scroll to position [0, 0]
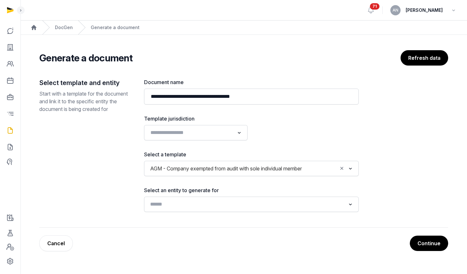
click at [249, 201] on input "Search for option" at bounding box center [247, 204] width 198 height 9
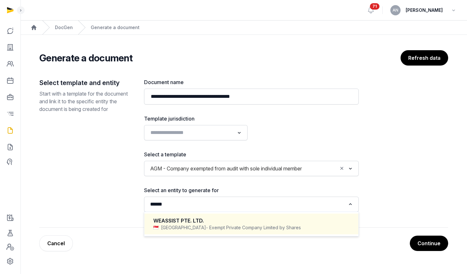
click at [222, 225] on span "- Exempt Private Company Limited by Shares" at bounding box center [253, 227] width 95 height 6
type input "******"
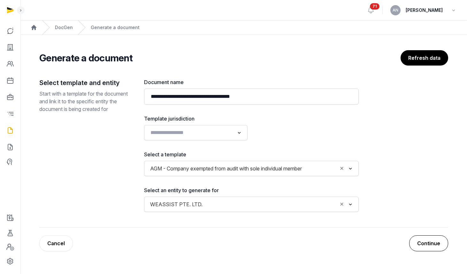
click at [423, 240] on button "Continue" at bounding box center [428, 243] width 39 height 16
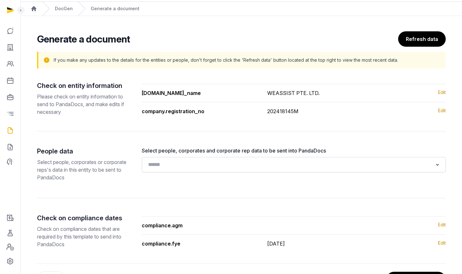
scroll to position [45, 0]
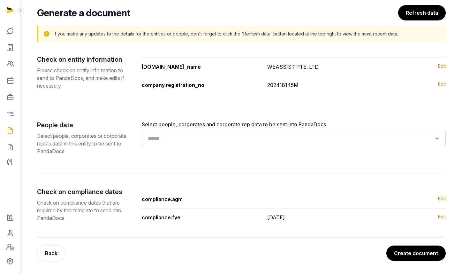
click at [234, 139] on input "Search for option" at bounding box center [289, 138] width 287 height 9
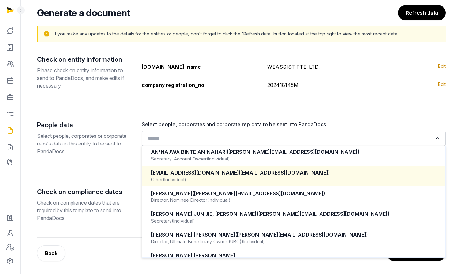
scroll to position [25, 0]
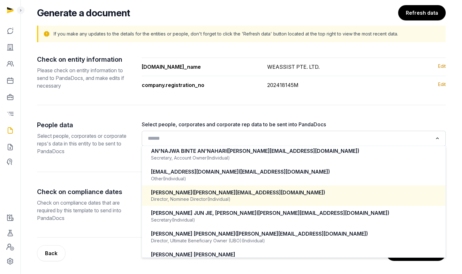
click at [217, 193] on div "[PERSON_NAME] ([PERSON_NAME][EMAIL_ADDRESS][DOMAIN_NAME])" at bounding box center [294, 192] width 286 height 7
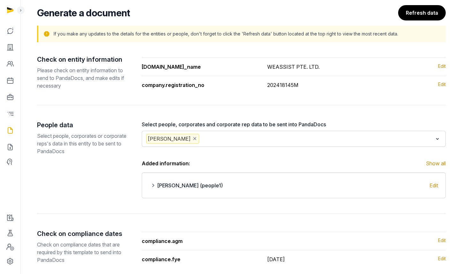
click at [237, 141] on input "Search for option" at bounding box center [317, 139] width 232 height 10
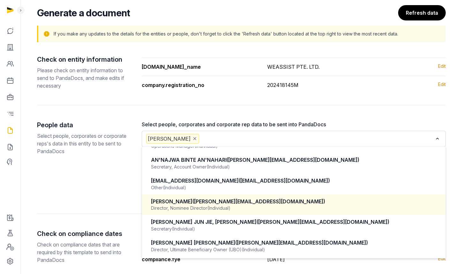
scroll to position [18, 0]
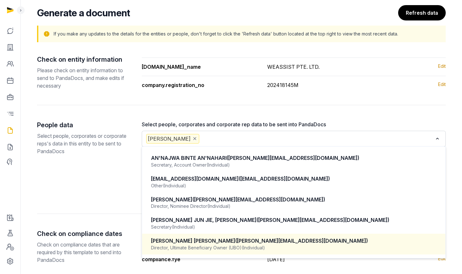
click at [228, 244] on div "Director, Ultimate Beneficiary Owner (UBO) (Individual)" at bounding box center [294, 247] width 286 height 6
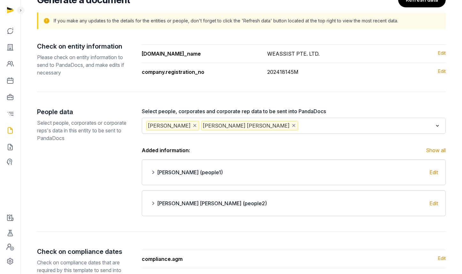
scroll to position [71, 0]
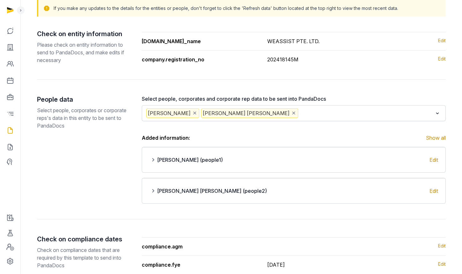
click at [330, 115] on input "Search for option" at bounding box center [366, 113] width 133 height 10
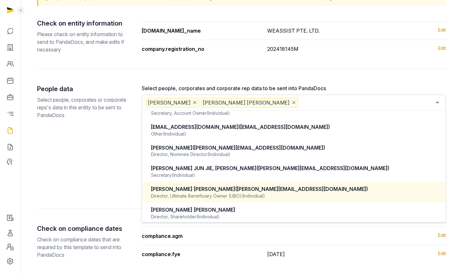
scroll to position [37, 0]
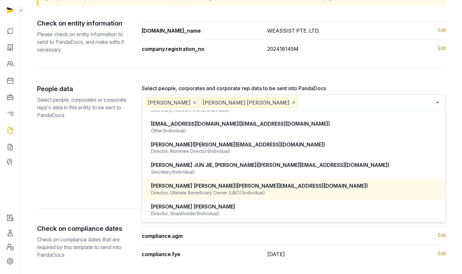
click at [106, 169] on div "People data Select people, corporates or corporate reps's data in this entity t…" at bounding box center [84, 138] width 95 height 109
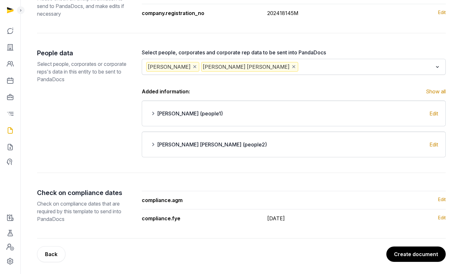
scroll to position [118, 0]
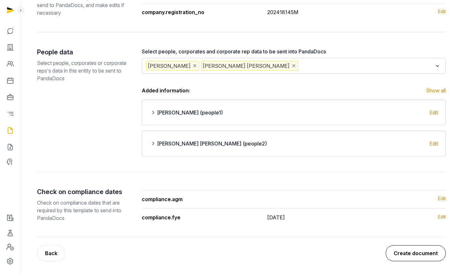
click at [416, 253] on button "Create document" at bounding box center [416, 253] width 60 height 16
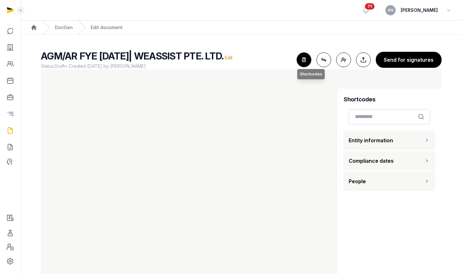
drag, startPoint x: 301, startPoint y: 61, endPoint x: 301, endPoint y: 68, distance: 7.4
click at [302, 61] on icon "button" at bounding box center [304, 60] width 14 height 14
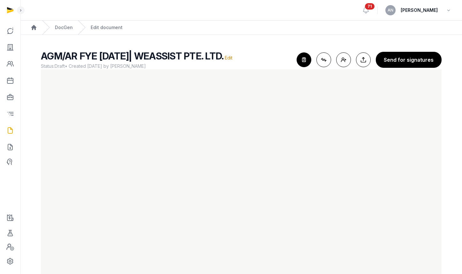
click at [309, 61] on icon "button" at bounding box center [304, 60] width 14 height 14
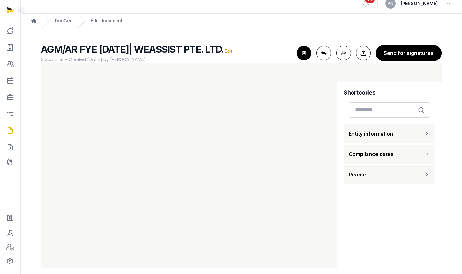
scroll to position [14, 0]
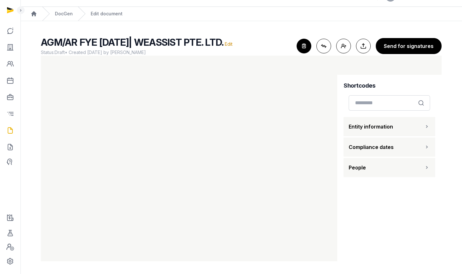
click at [380, 171] on button "People" at bounding box center [390, 167] width 92 height 19
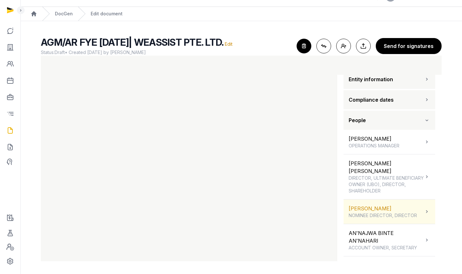
scroll to position [95, 0]
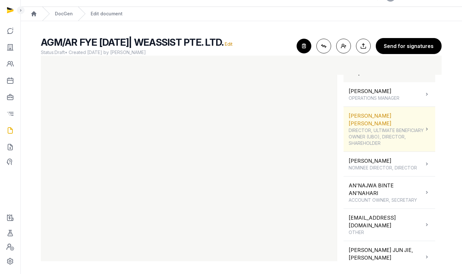
click at [387, 127] on span "DIRECTOR, ULTIMATE BENEFICIARY OWNER (UBO), DIRECTOR, SHAREHOLDER" at bounding box center [386, 136] width 75 height 19
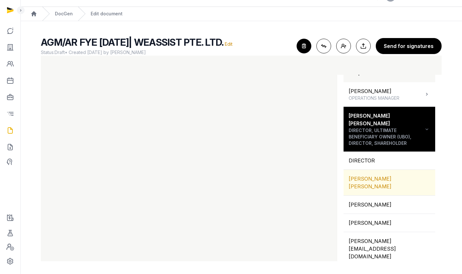
click at [382, 176] on div "[PERSON_NAME] [PERSON_NAME]" at bounding box center [390, 183] width 92 height 26
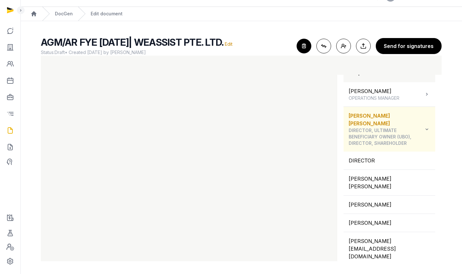
click at [376, 137] on span "DIRECTOR, ULTIMATE BENEFICIARY OWNER (UBO), DIRECTOR, SHAREHOLDER" at bounding box center [386, 136] width 75 height 19
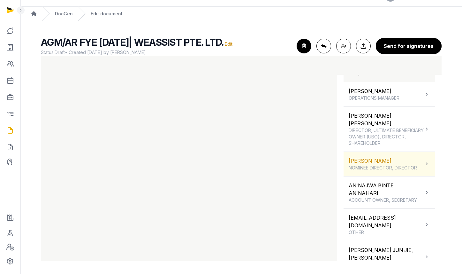
click at [381, 160] on div "[PERSON_NAME] NOMINEE DIRECTOR, DIRECTOR" at bounding box center [383, 164] width 68 height 14
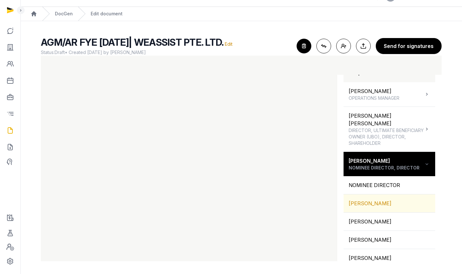
click at [373, 197] on div "[PERSON_NAME]" at bounding box center [390, 203] width 92 height 18
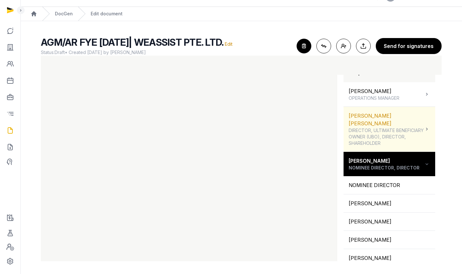
click at [371, 133] on span "DIRECTOR, ULTIMATE BENEFICIARY OWNER (UBO), DIRECTOR, SHAREHOLDER" at bounding box center [386, 136] width 75 height 19
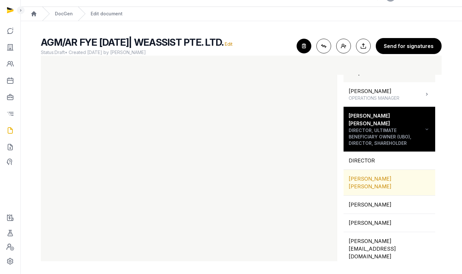
click at [372, 170] on div "[PERSON_NAME] [PERSON_NAME]" at bounding box center [390, 183] width 92 height 26
click at [406, 172] on div "[PERSON_NAME] [PERSON_NAME]" at bounding box center [390, 183] width 92 height 26
click at [404, 177] on div "[PERSON_NAME] [PERSON_NAME]" at bounding box center [390, 183] width 92 height 26
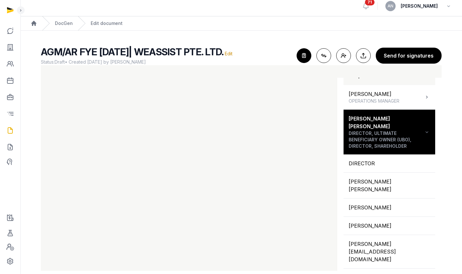
scroll to position [0, 0]
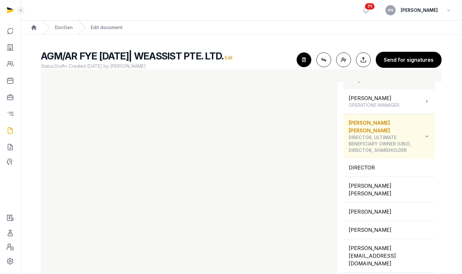
click at [380, 142] on span "DIRECTOR, ULTIMATE BENEFICIARY OWNER (UBO), DIRECTOR, SHAREHOLDER" at bounding box center [386, 143] width 75 height 19
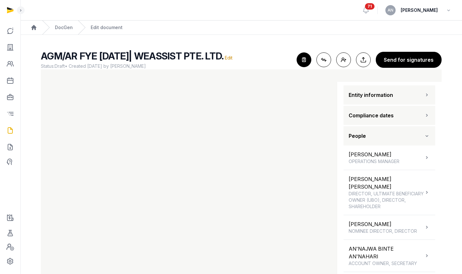
scroll to position [38, 0]
click at [375, 132] on button "People" at bounding box center [390, 136] width 92 height 19
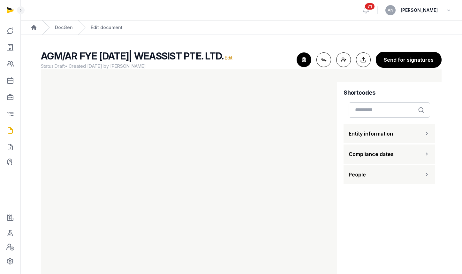
scroll to position [0, 0]
click at [370, 132] on span "Entity information" at bounding box center [371, 134] width 44 height 8
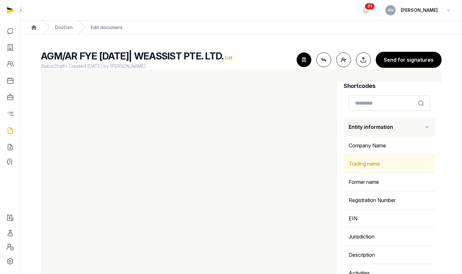
scroll to position [14, 0]
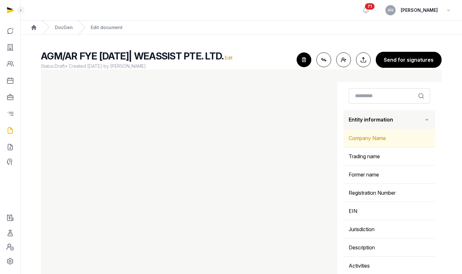
click at [383, 141] on div "Company Name" at bounding box center [390, 138] width 92 height 18
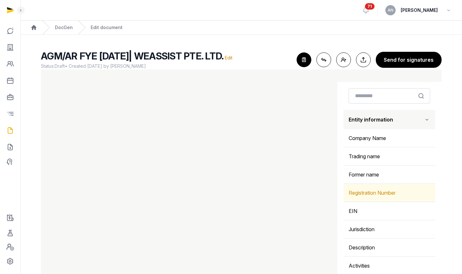
click at [365, 193] on div "Registration Number" at bounding box center [390, 193] width 92 height 18
click at [381, 123] on button "Entity information" at bounding box center [390, 119] width 92 height 19
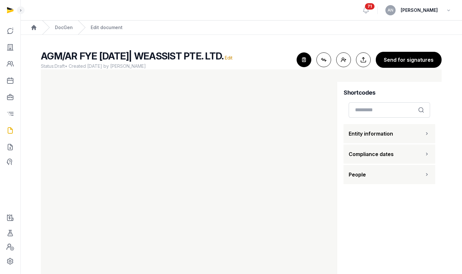
click at [377, 170] on button "People" at bounding box center [390, 174] width 92 height 19
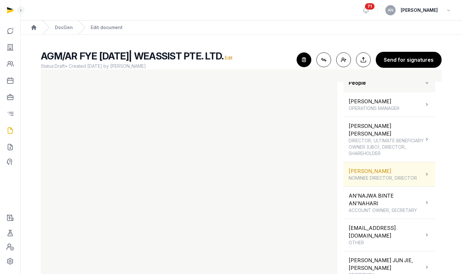
scroll to position [95, 0]
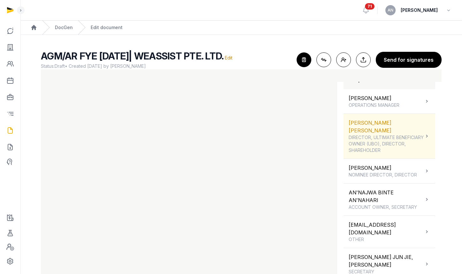
click at [377, 134] on span "DIRECTOR, ULTIMATE BENEFICIARY OWNER (UBO), DIRECTOR, SHAREHOLDER" at bounding box center [386, 143] width 75 height 19
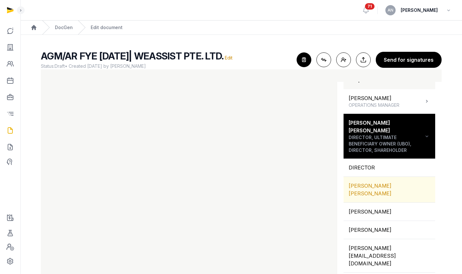
click at [381, 180] on div "[PERSON_NAME] [PERSON_NAME]" at bounding box center [390, 190] width 92 height 26
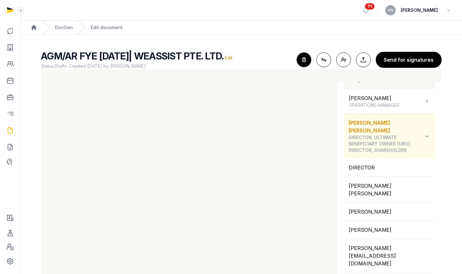
click at [393, 134] on span "DIRECTOR, ULTIMATE BENEFICIARY OWNER (UBO), DIRECTOR, SHAREHOLDER" at bounding box center [386, 143] width 75 height 19
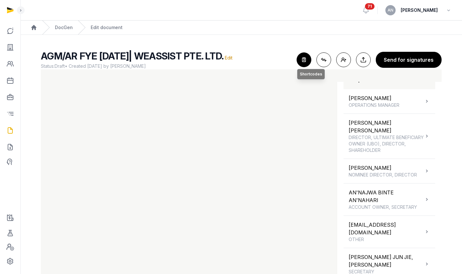
click at [305, 57] on icon "button" at bounding box center [304, 60] width 14 height 14
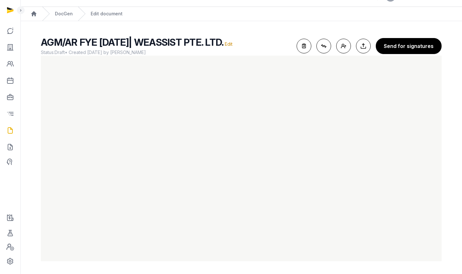
scroll to position [0, 0]
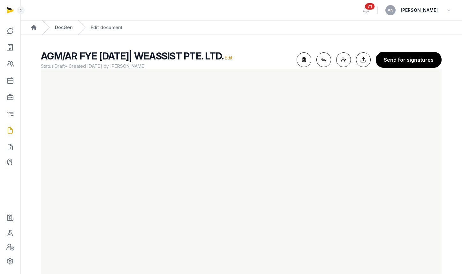
click at [63, 24] on link "DocGen" at bounding box center [64, 27] width 18 height 6
